Goal: Check status: Check status

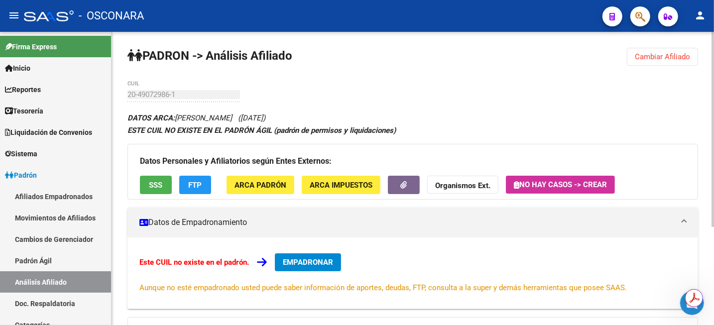
click at [667, 47] on div "PADRON -> Análisis Afiliado Cambiar Afiliado 20-49072986-1 CUIL DATOS ARCA: [PE…" at bounding box center [412, 252] width 602 height 440
click at [666, 63] on button "Cambiar Afiliado" at bounding box center [662, 57] width 71 height 18
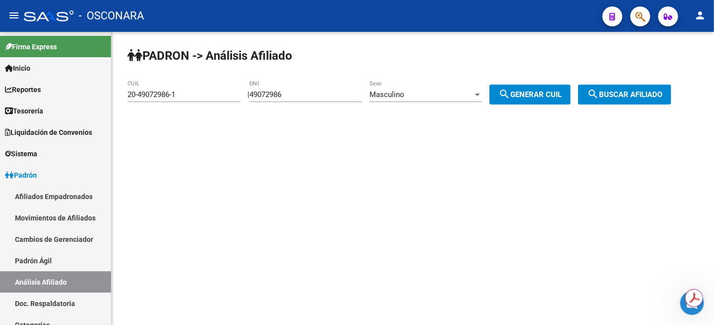
click at [293, 92] on input "49072986" at bounding box center [305, 94] width 112 height 9
click at [294, 92] on input "49072986" at bounding box center [305, 94] width 112 height 9
click at [301, 106] on div "49072986 DNI" at bounding box center [305, 96] width 112 height 31
click at [279, 96] on input "49072986" at bounding box center [305, 94] width 112 height 9
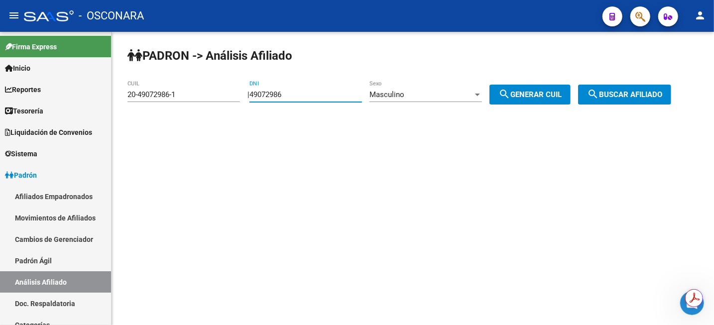
click at [279, 96] on input "49072986" at bounding box center [305, 94] width 112 height 9
paste input "32272181"
type input "32272181"
click at [510, 96] on mat-icon "search" at bounding box center [504, 94] width 12 height 12
type input "20-32272181-2"
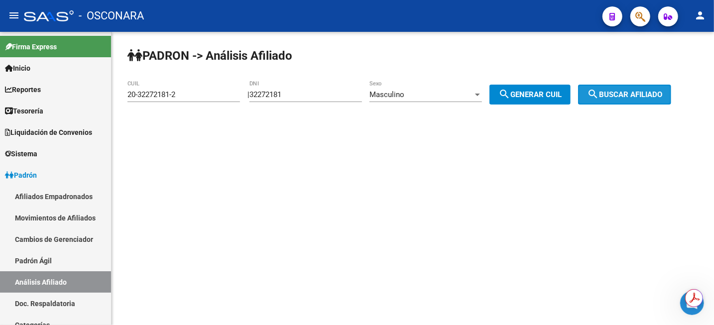
click at [625, 95] on span "search Buscar afiliado" at bounding box center [624, 94] width 75 height 9
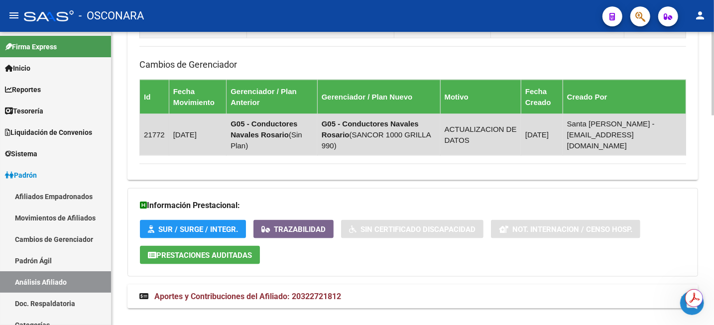
scroll to position [737, 0]
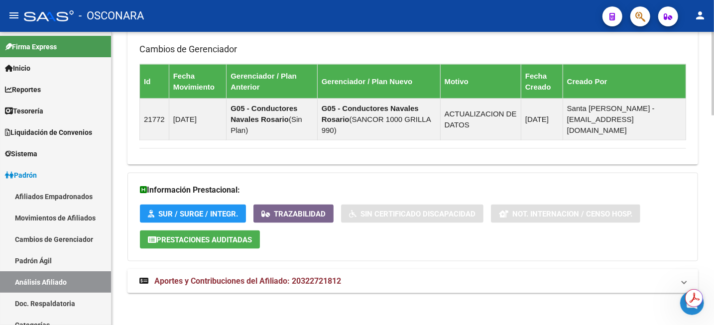
click at [315, 269] on mat-expansion-panel-header "Aportes y Contribuciones del Afiliado: 20322721812" at bounding box center [412, 281] width 570 height 24
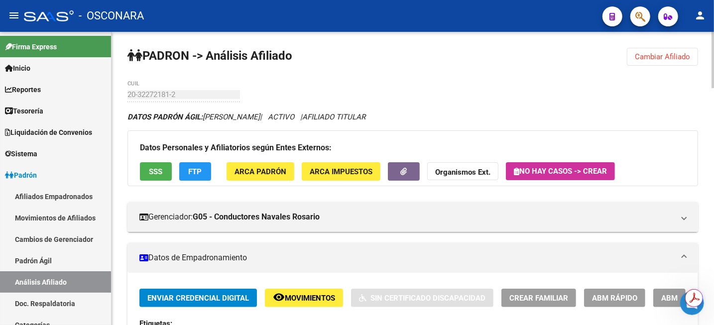
scroll to position [187, 0]
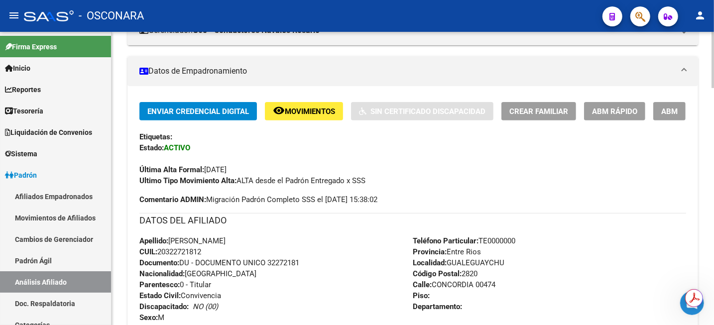
click at [185, 249] on span "CUIL: 20322721812" at bounding box center [170, 251] width 62 height 9
copy span "20322721812"
